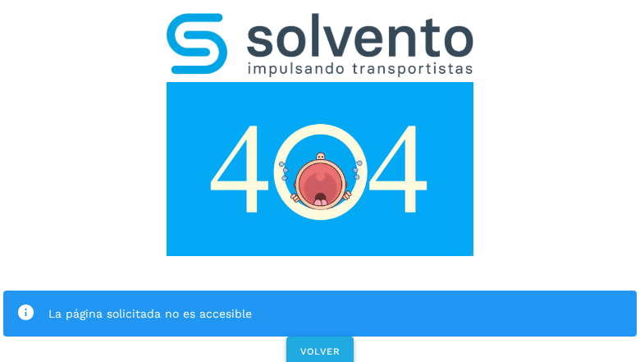
click at [319, 346] on span "VOLVER" at bounding box center [320, 351] width 41 height 11
click at [320, 181] on div "La página solicitada no es accesible VOLVER" at bounding box center [320, 184] width 640 height 369
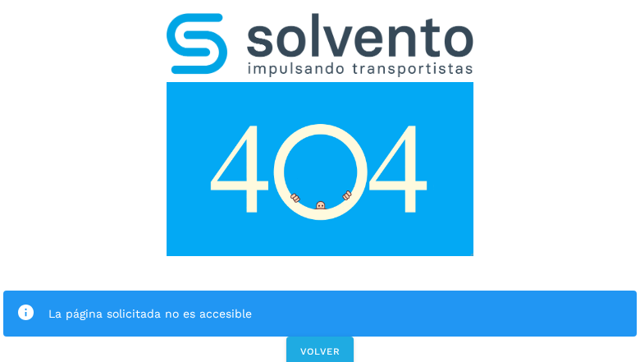
click at [320, 181] on div "La página solicitada no es accesible VOLVER" at bounding box center [320, 184] width 640 height 369
click at [320, 291] on div "La página solicitada no es accesible" at bounding box center [320, 314] width 634 height 46
click at [320, 82] on img at bounding box center [320, 169] width 307 height 174
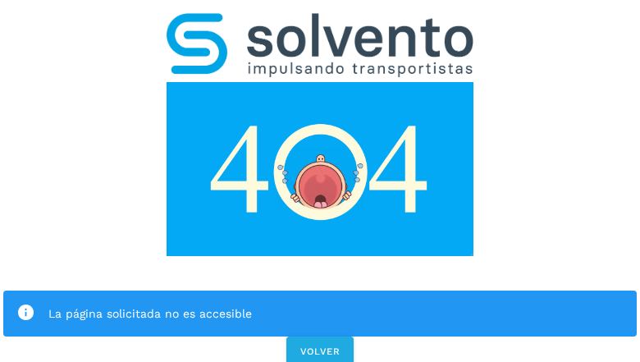
click at [320, 21] on img at bounding box center [320, 45] width 307 height 64
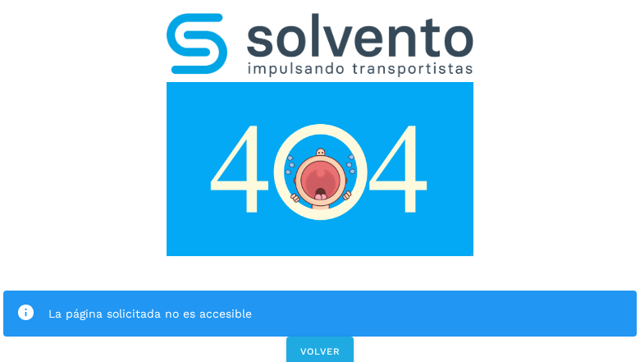
click at [320, 82] on img at bounding box center [320, 169] width 307 height 174
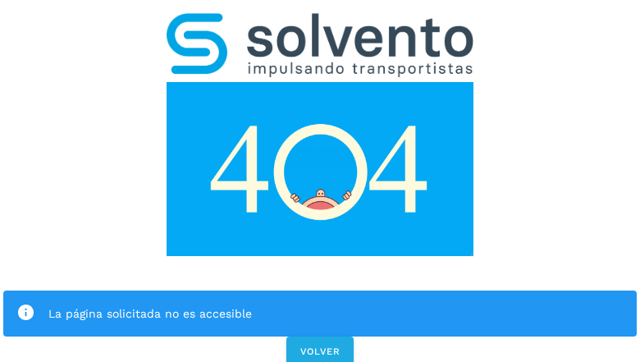
click at [320, 304] on div "La página solicitada no es accesible" at bounding box center [335, 314] width 575 height 20
click at [25, 304] on icon at bounding box center [25, 313] width 19 height 19
click at [336, 304] on div "La página solicitada no es accesible" at bounding box center [335, 314] width 575 height 20
click at [320, 346] on span "VOLVER" at bounding box center [320, 351] width 41 height 11
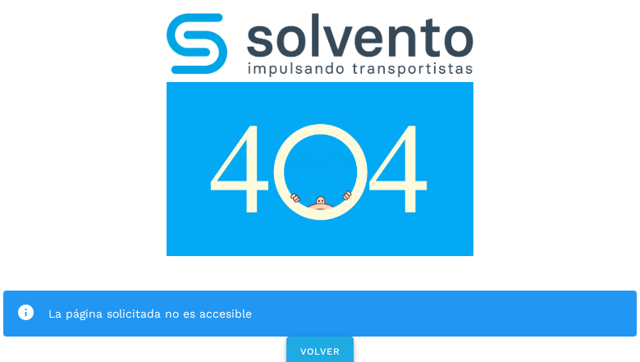
click at [319, 346] on span "VOLVER" at bounding box center [320, 351] width 41 height 11
click at [320, 181] on div "La página solicitada no es accesible VOLVER" at bounding box center [320, 184] width 640 height 369
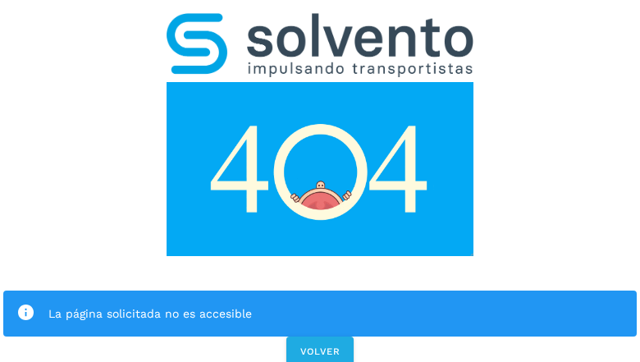
click at [320, 181] on div "La página solicitada no es accesible VOLVER" at bounding box center [320, 184] width 640 height 369
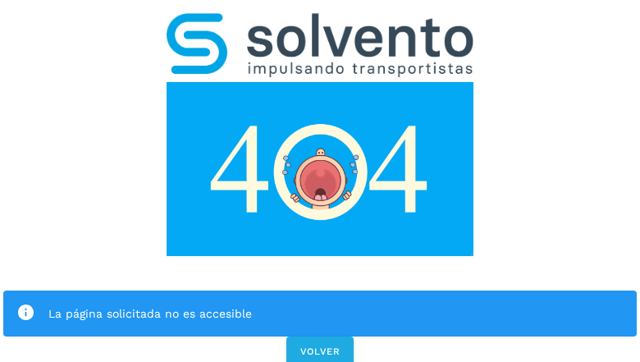
click at [320, 291] on div "La página solicitada no es accesible" at bounding box center [320, 314] width 634 height 46
click at [320, 82] on img at bounding box center [320, 169] width 307 height 174
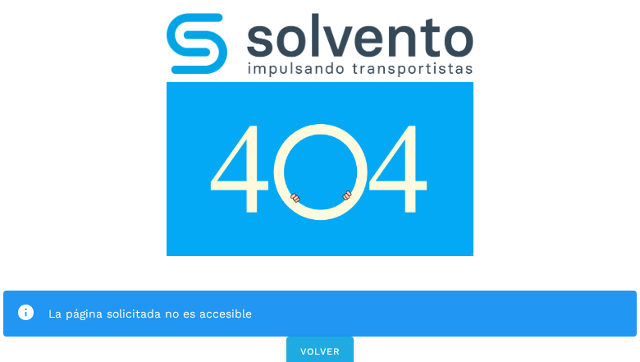
click at [320, 82] on img at bounding box center [320, 169] width 307 height 174
click at [320, 21] on img at bounding box center [320, 45] width 307 height 64
click at [320, 82] on img at bounding box center [320, 169] width 307 height 174
click at [320, 304] on div "La página solicitada no es accesible" at bounding box center [335, 314] width 575 height 20
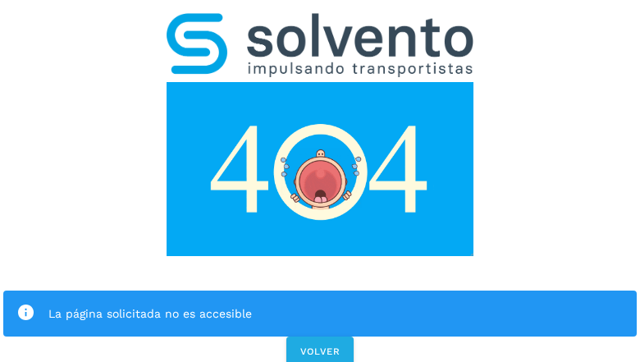
click at [25, 304] on icon at bounding box center [25, 313] width 19 height 19
click at [336, 304] on div "La página solicitada no es accesible" at bounding box center [335, 314] width 575 height 20
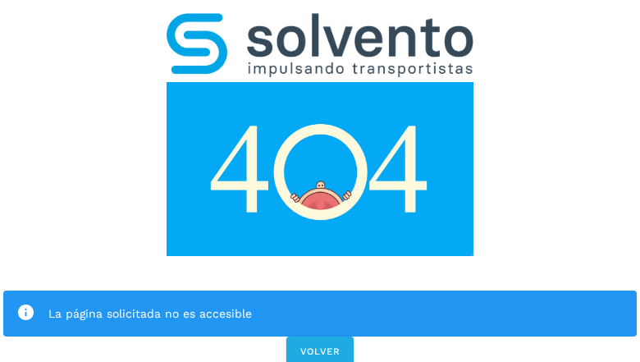
click at [320, 346] on span "VOLVER" at bounding box center [320, 351] width 41 height 11
click at [319, 346] on span "VOLVER" at bounding box center [320, 351] width 41 height 11
click at [320, 181] on div "La página solicitada no es accesible VOLVER" at bounding box center [320, 184] width 640 height 369
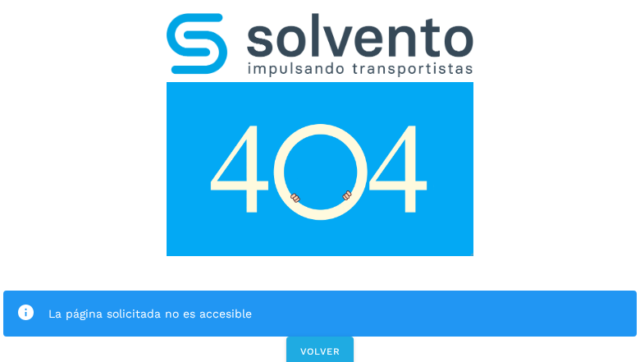
click at [320, 181] on div "La página solicitada no es accesible VOLVER" at bounding box center [320, 184] width 640 height 369
click at [320, 291] on div "La página solicitada no es accesible" at bounding box center [320, 314] width 634 height 46
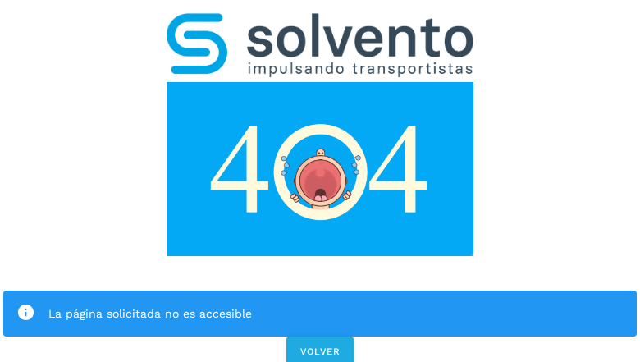
click at [320, 82] on img at bounding box center [320, 169] width 307 height 174
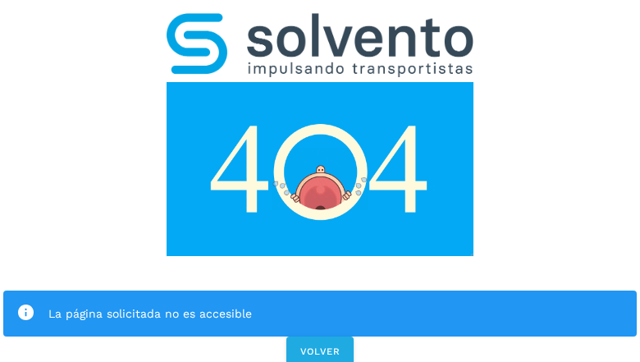
click at [320, 82] on img at bounding box center [320, 169] width 307 height 174
click at [320, 21] on img at bounding box center [320, 45] width 307 height 64
click at [320, 82] on img at bounding box center [320, 169] width 307 height 174
click at [320, 304] on div "La página solicitada no es accesible" at bounding box center [335, 314] width 575 height 20
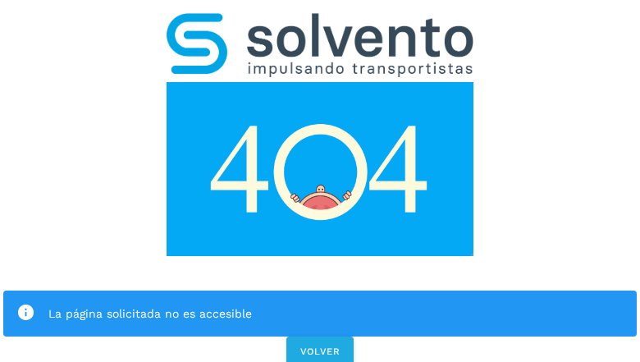
click at [25, 304] on icon at bounding box center [25, 313] width 19 height 19
click at [336, 304] on div "La página solicitada no es accesible" at bounding box center [335, 314] width 575 height 20
click at [320, 346] on span "VOLVER" at bounding box center [320, 351] width 41 height 11
click at [320, 181] on div "La página solicitada no es accesible VOLVER" at bounding box center [320, 184] width 640 height 369
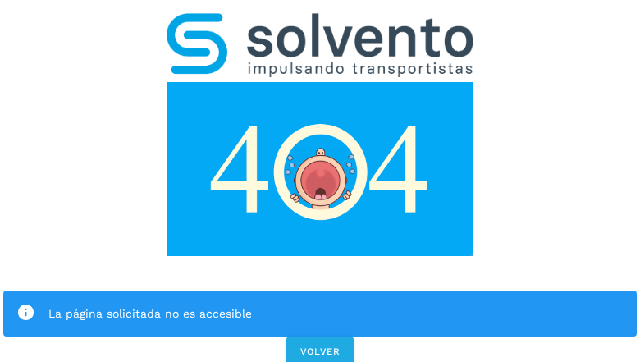
click at [320, 181] on div "La página solicitada no es accesible VOLVER" at bounding box center [320, 184] width 640 height 369
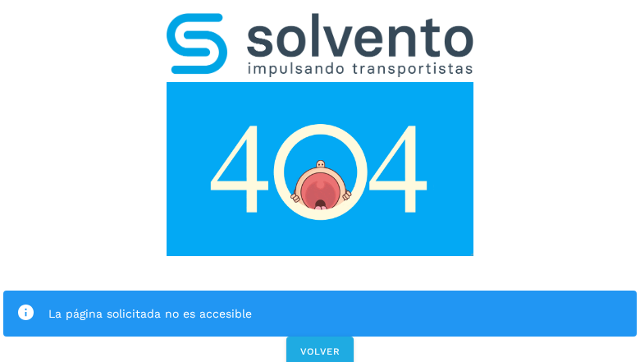
click at [320, 181] on div "La página solicitada no es accesible VOLVER" at bounding box center [320, 184] width 640 height 369
click at [320, 291] on div "La página solicitada no es accesible" at bounding box center [320, 314] width 634 height 46
click at [320, 82] on img at bounding box center [320, 169] width 307 height 174
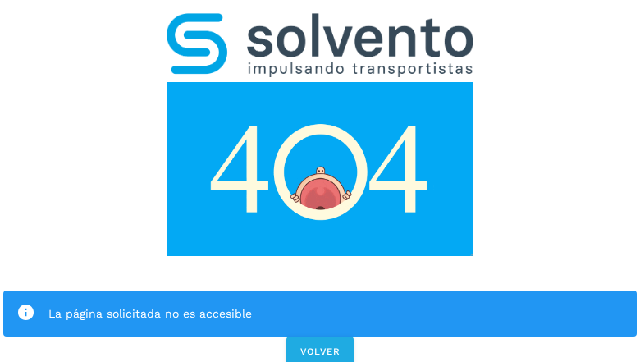
click at [320, 82] on img at bounding box center [320, 169] width 307 height 174
click at [320, 21] on img at bounding box center [320, 45] width 307 height 64
click at [320, 82] on img at bounding box center [320, 169] width 307 height 174
click at [320, 304] on div "La página solicitada no es accesible" at bounding box center [335, 314] width 575 height 20
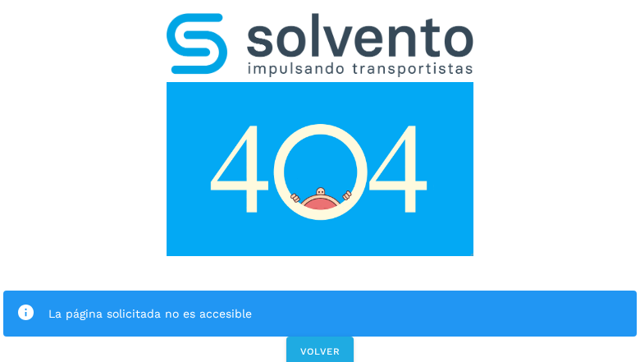
click at [25, 304] on icon at bounding box center [25, 313] width 19 height 19
click at [336, 304] on div "La página solicitada no es accesible" at bounding box center [335, 314] width 575 height 20
click at [320, 346] on span "VOLVER" at bounding box center [320, 351] width 41 height 11
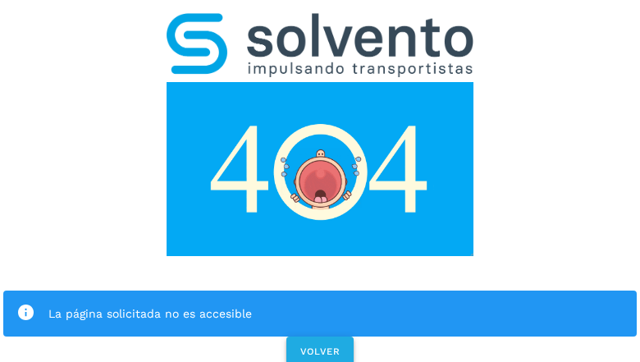
click at [319, 346] on span "VOLVER" at bounding box center [320, 351] width 41 height 11
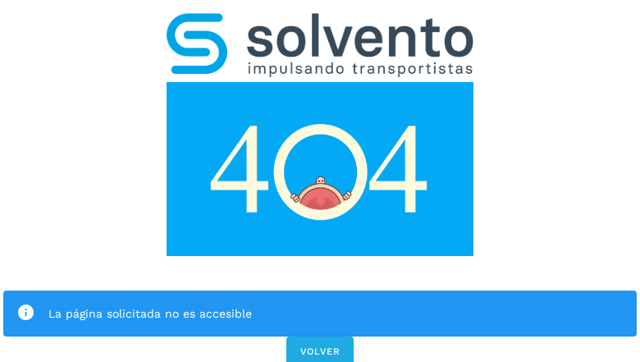
click at [320, 181] on div "La página solicitada no es accesible VOLVER" at bounding box center [320, 184] width 640 height 369
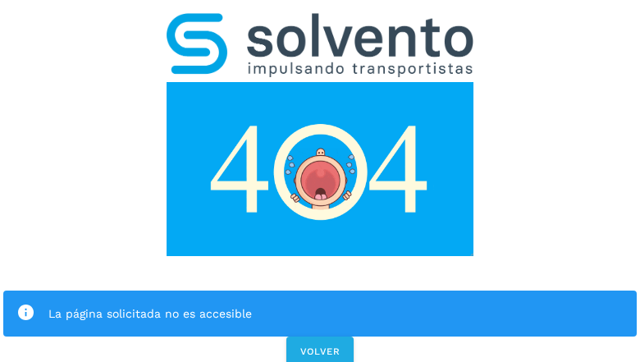
click at [320, 291] on div "La página solicitada no es accesible" at bounding box center [320, 314] width 634 height 46
click at [320, 82] on img at bounding box center [320, 169] width 307 height 174
click at [320, 21] on img at bounding box center [320, 45] width 307 height 64
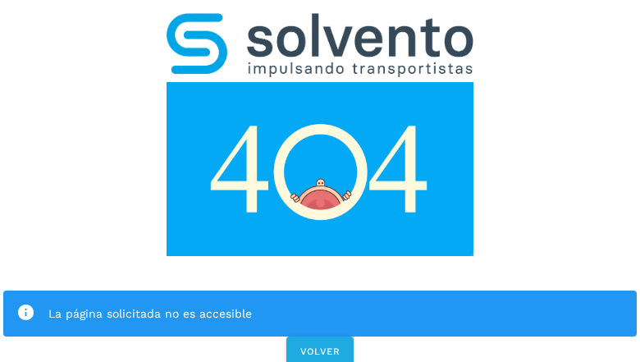
click at [320, 82] on img at bounding box center [320, 169] width 307 height 174
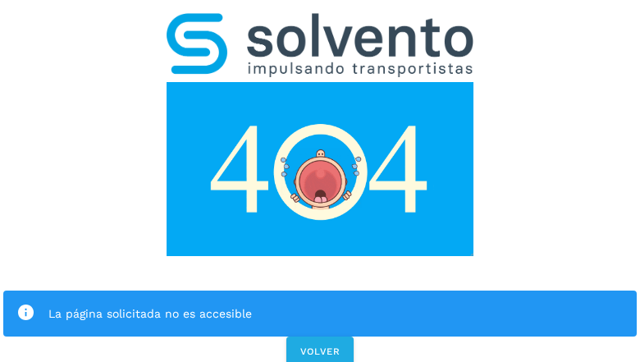
click at [320, 304] on div "La página solicitada no es accesible" at bounding box center [335, 314] width 575 height 20
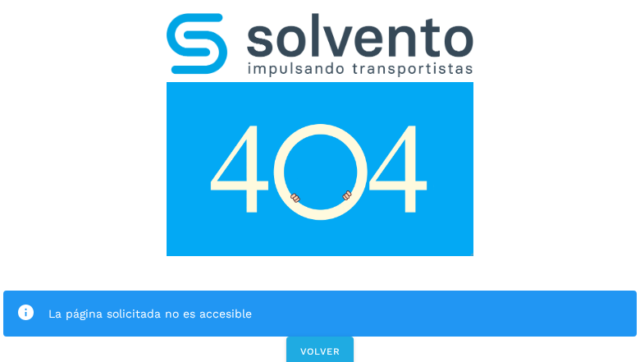
click at [25, 304] on icon at bounding box center [25, 313] width 19 height 19
click at [336, 304] on div "La página solicitada no es accesible" at bounding box center [335, 314] width 575 height 20
click at [320, 346] on span "VOLVER" at bounding box center [320, 351] width 41 height 11
click at [319, 346] on span "VOLVER" at bounding box center [320, 351] width 41 height 11
click at [320, 181] on div "La página solicitada no es accesible VOLVER" at bounding box center [320, 184] width 640 height 369
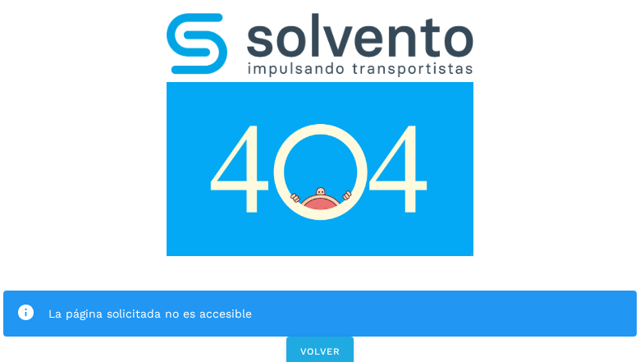
click at [320, 181] on div "La página solicitada no es accesible VOLVER" at bounding box center [320, 184] width 640 height 369
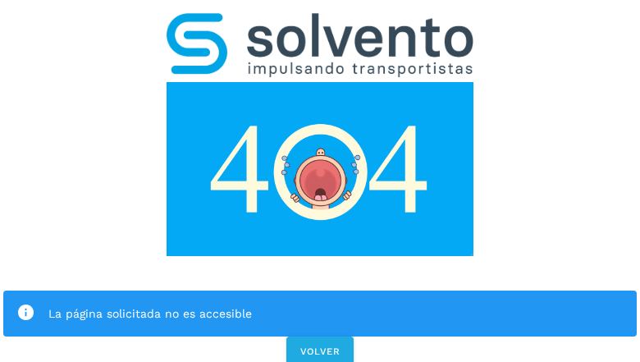
click at [320, 291] on div "La página solicitada no es accesible" at bounding box center [320, 314] width 634 height 46
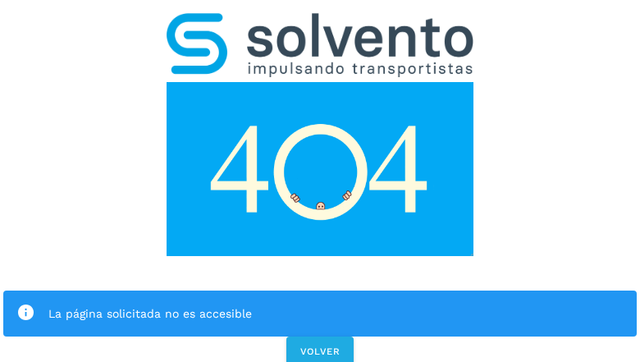
click at [320, 82] on img at bounding box center [320, 169] width 307 height 174
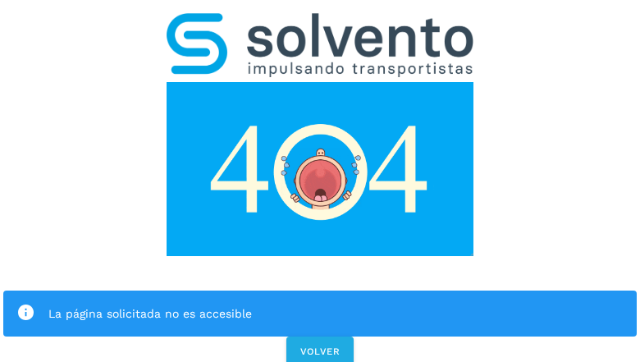
click at [320, 82] on img at bounding box center [320, 169] width 307 height 174
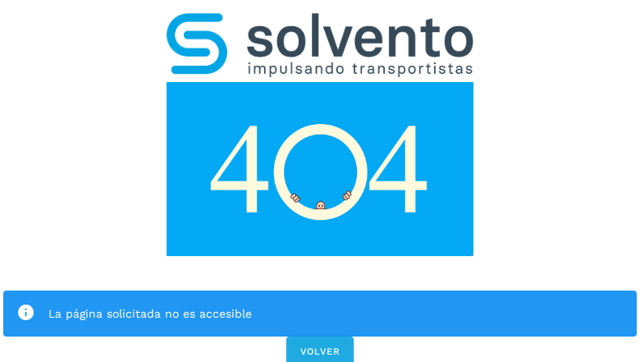
click at [320, 21] on img at bounding box center [320, 45] width 307 height 64
click at [320, 82] on img at bounding box center [320, 169] width 307 height 174
click at [320, 304] on div "La página solicitada no es accesible" at bounding box center [335, 314] width 575 height 20
click at [25, 304] on icon at bounding box center [25, 313] width 19 height 19
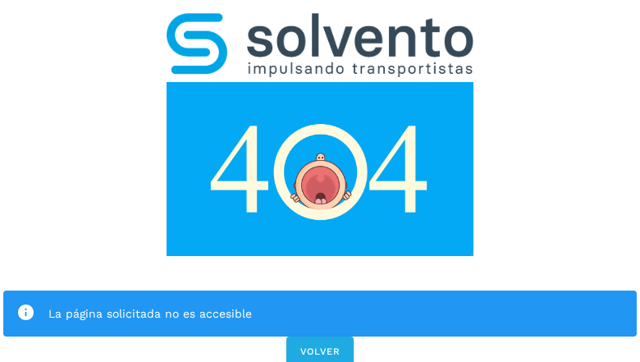
click at [336, 304] on div "La página solicitada no es accesible" at bounding box center [335, 314] width 575 height 20
click at [320, 346] on span "VOLVER" at bounding box center [320, 351] width 41 height 11
